Goal: Task Accomplishment & Management: Use online tool/utility

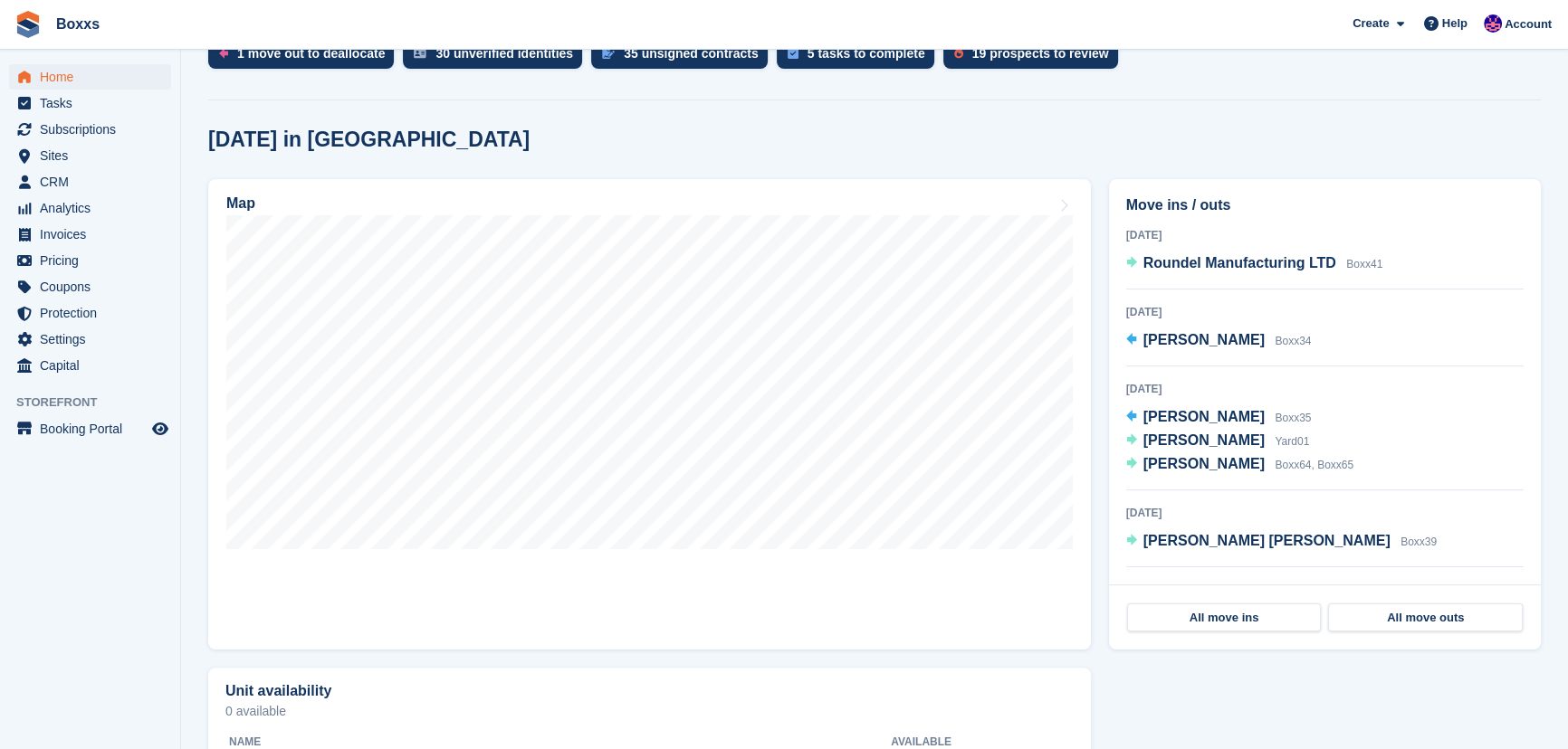
scroll to position [411, 0]
click at [57, 105] on span "Tasks" at bounding box center [95, 103] width 109 height 25
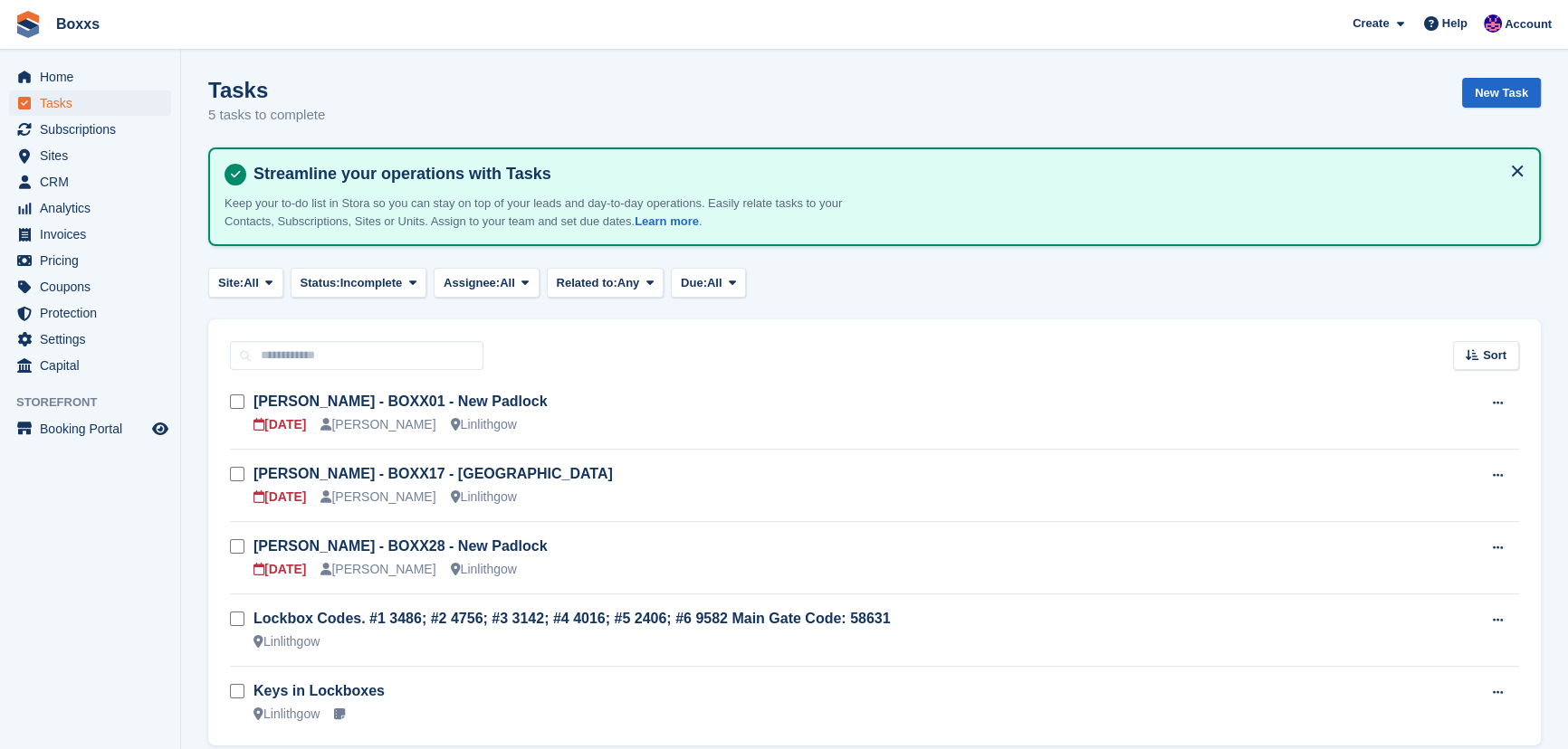
scroll to position [72, 0]
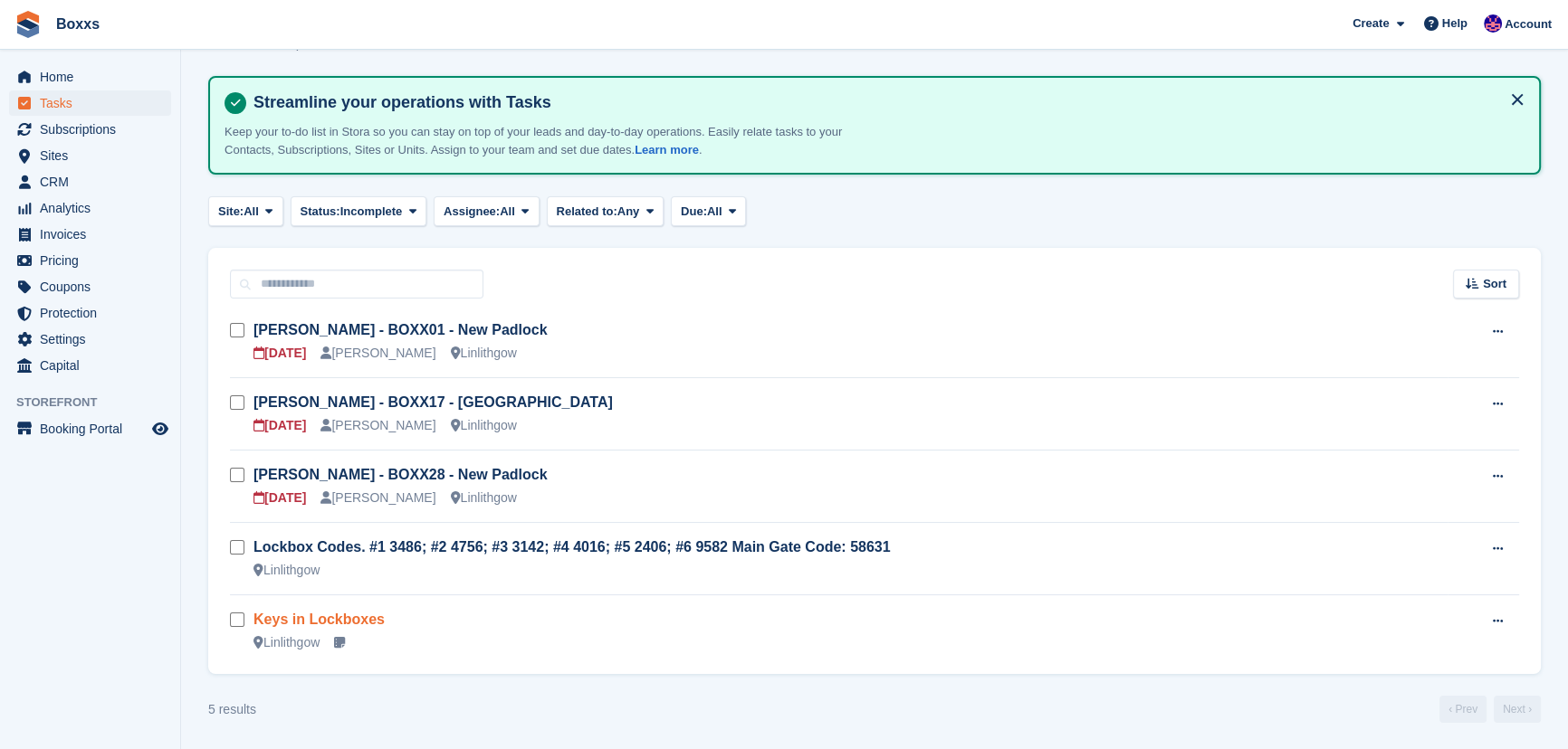
click at [312, 616] on link "Keys in Lockboxes" at bounding box center [319, 620] width 131 height 15
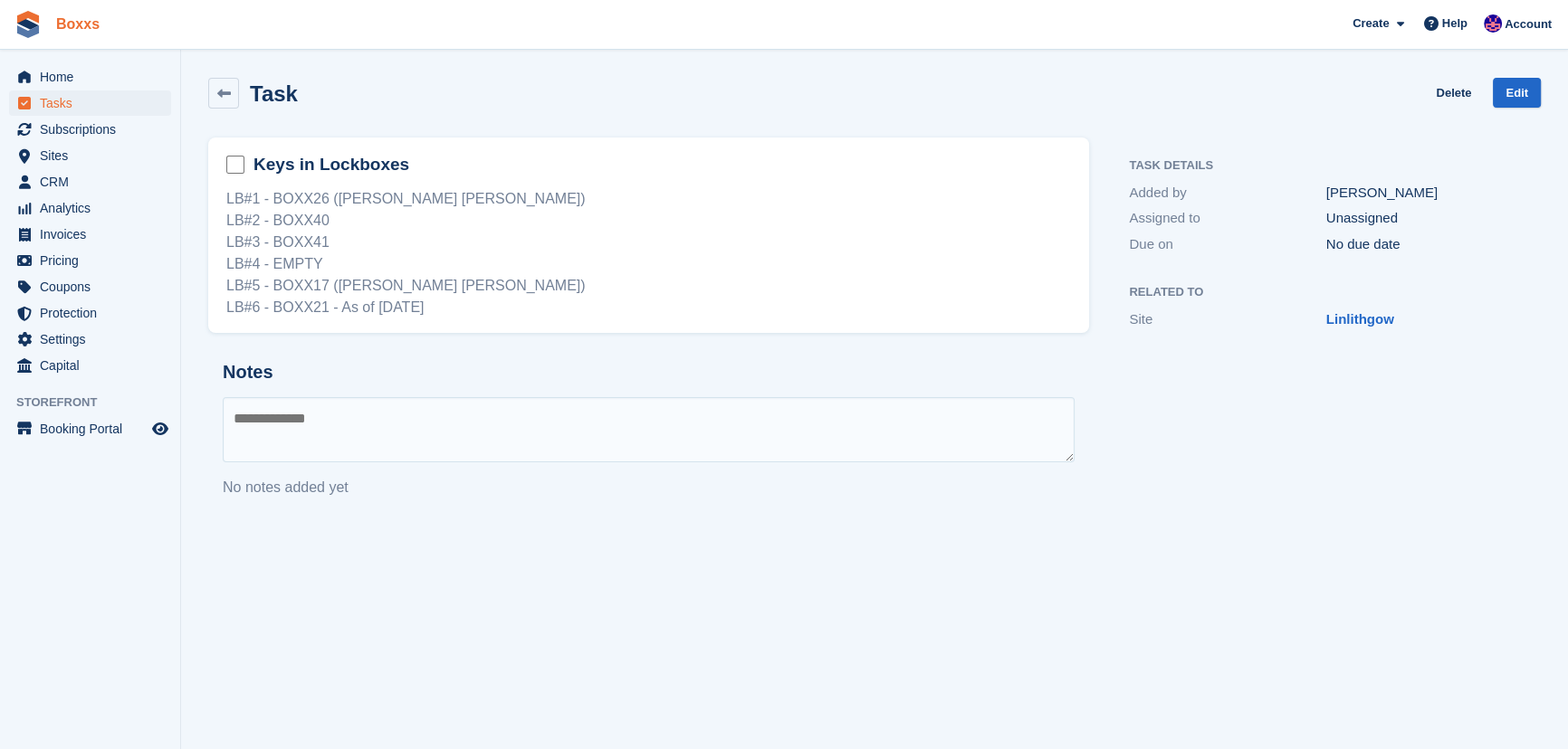
scroll to position [72, 0]
